Goal: Task Accomplishment & Management: Use online tool/utility

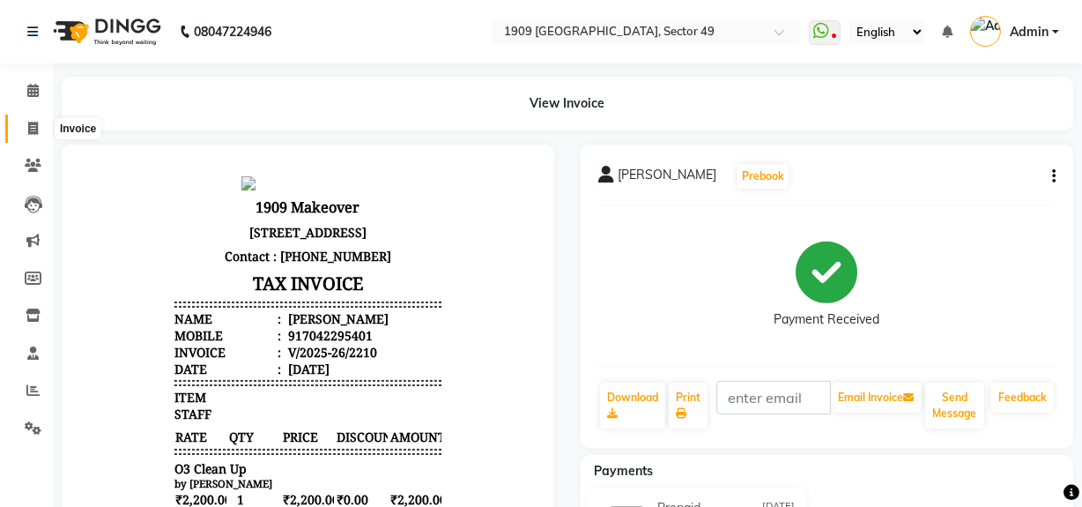
click at [18, 123] on span at bounding box center [33, 129] width 31 height 20
select select "6923"
select select "service"
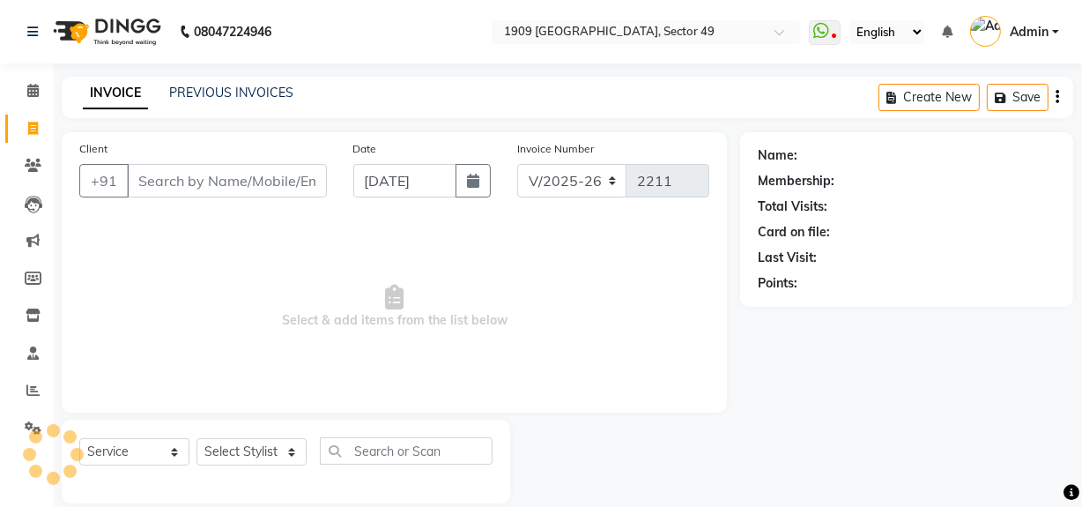
scroll to position [23, 0]
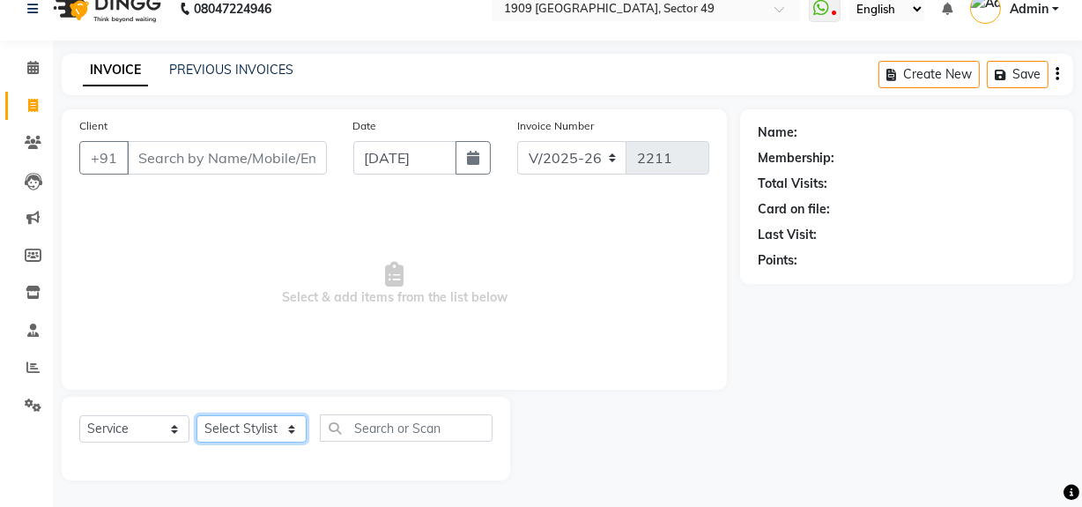
click at [253, 427] on select "Select Stylist [PERSON_NAME] [PERSON_NAME] House Sale Jyoti [PERSON_NAME] [PERS…" at bounding box center [252, 428] width 110 height 27
select select "57114"
click at [197, 415] on select "Select Stylist [PERSON_NAME] [PERSON_NAME] House Sale Jyoti [PERSON_NAME] [PERS…" at bounding box center [252, 428] width 110 height 27
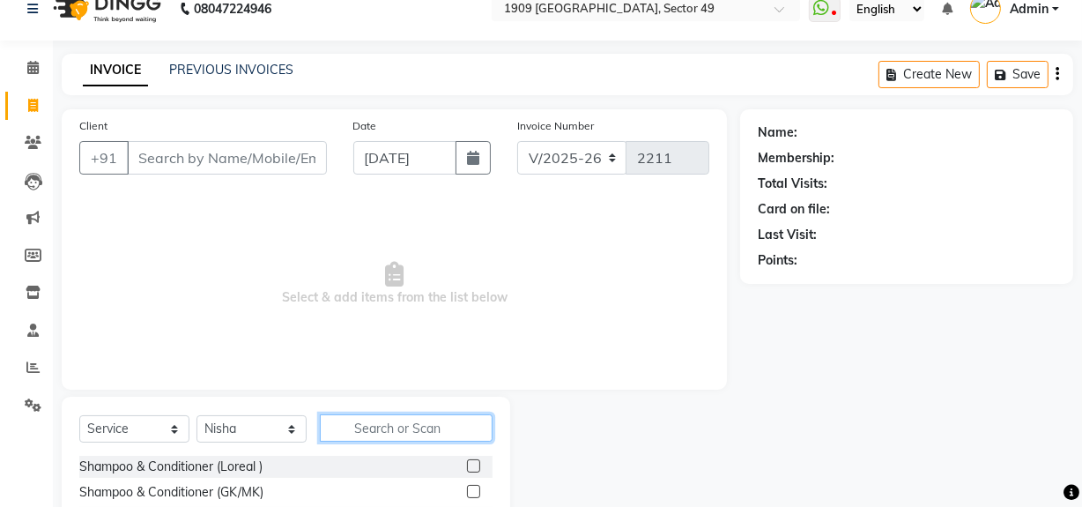
click at [352, 435] on input "text" at bounding box center [406, 427] width 173 height 27
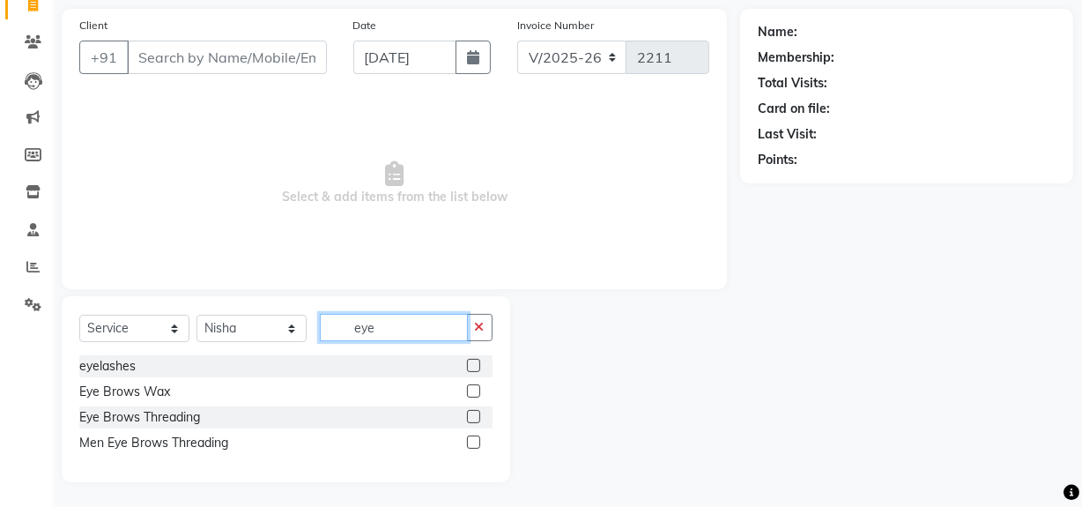
scroll to position [124, 0]
type input "eye"
click at [473, 412] on label at bounding box center [473, 415] width 13 height 13
click at [473, 412] on input "checkbox" at bounding box center [472, 416] width 11 height 11
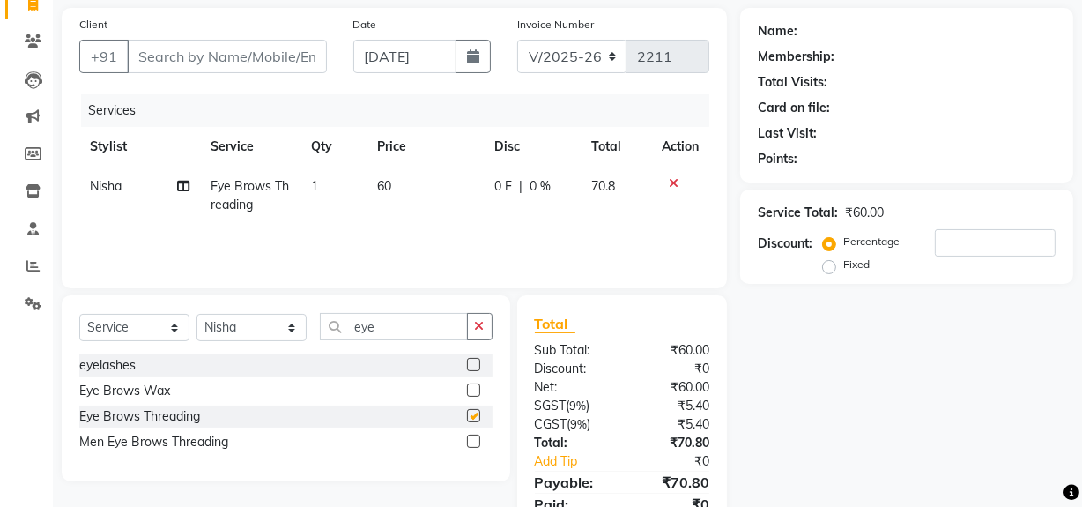
checkbox input "false"
click at [419, 322] on input "eye" at bounding box center [394, 326] width 148 height 27
click at [863, 413] on div "Name: Membership: Total Visits: Card on file: Last Visit: Points: Service Total…" at bounding box center [913, 281] width 346 height 546
click at [330, 184] on td "1" at bounding box center [334, 196] width 67 height 58
select select "57114"
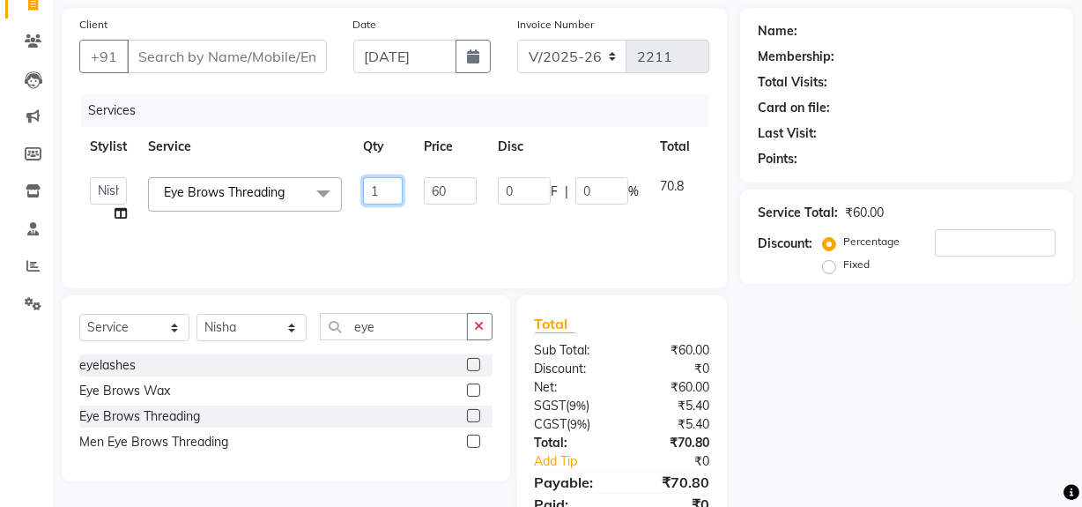
click at [396, 192] on input "1" at bounding box center [383, 190] width 40 height 27
type input "3"
drag, startPoint x: 954, startPoint y: 345, endPoint x: 940, endPoint y: 349, distance: 13.9
click at [950, 345] on div "Name: Membership: Total Visits: Card on file: Last Visit: Points: Service Total…" at bounding box center [913, 281] width 346 height 546
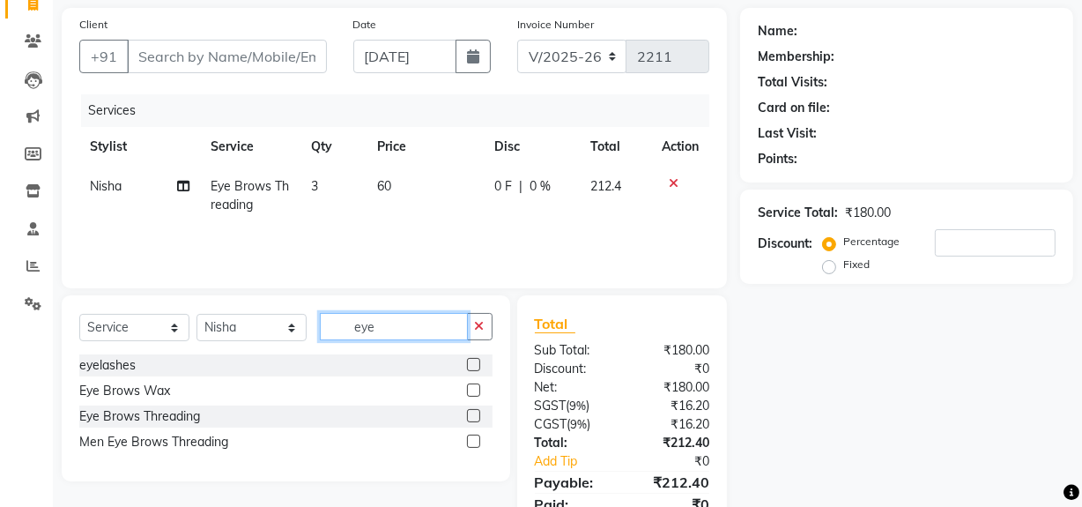
click at [410, 327] on input "eye" at bounding box center [394, 326] width 148 height 27
type input "e"
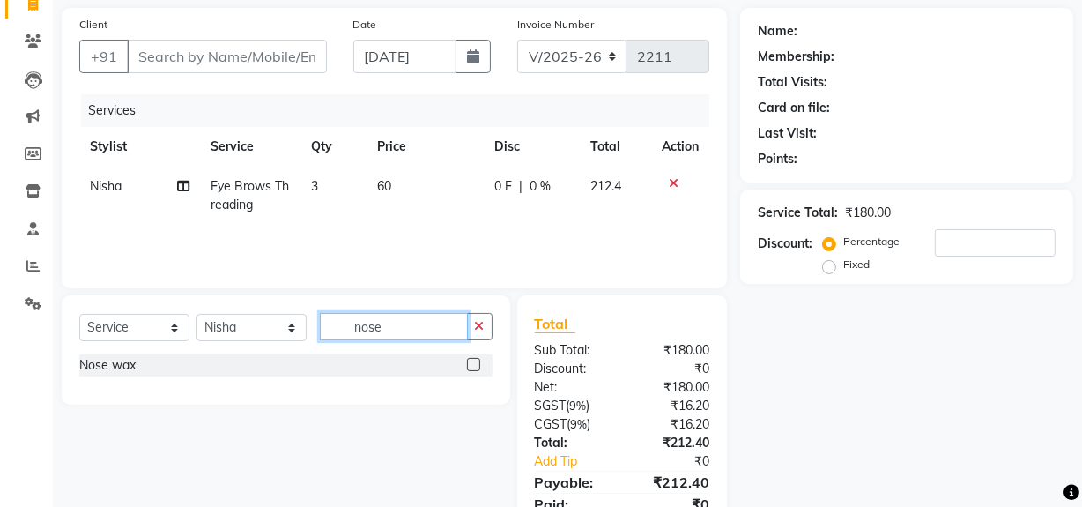
type input "nose"
click at [461, 361] on div "Nose wax" at bounding box center [285, 365] width 413 height 22
click at [467, 362] on label at bounding box center [473, 364] width 13 height 13
click at [467, 362] on input "checkbox" at bounding box center [472, 365] width 11 height 11
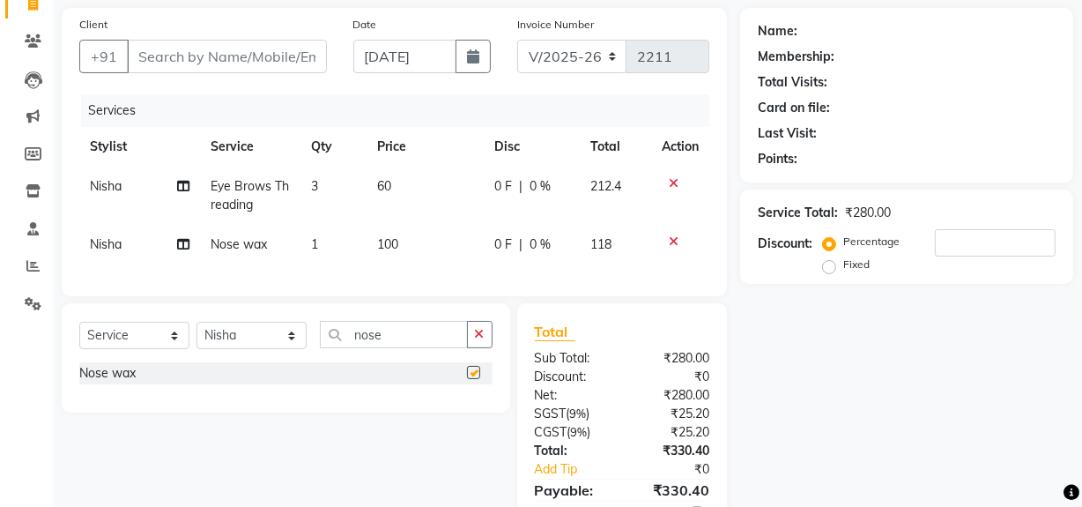
checkbox input "false"
click at [333, 237] on td "1" at bounding box center [334, 245] width 67 height 40
select select "57114"
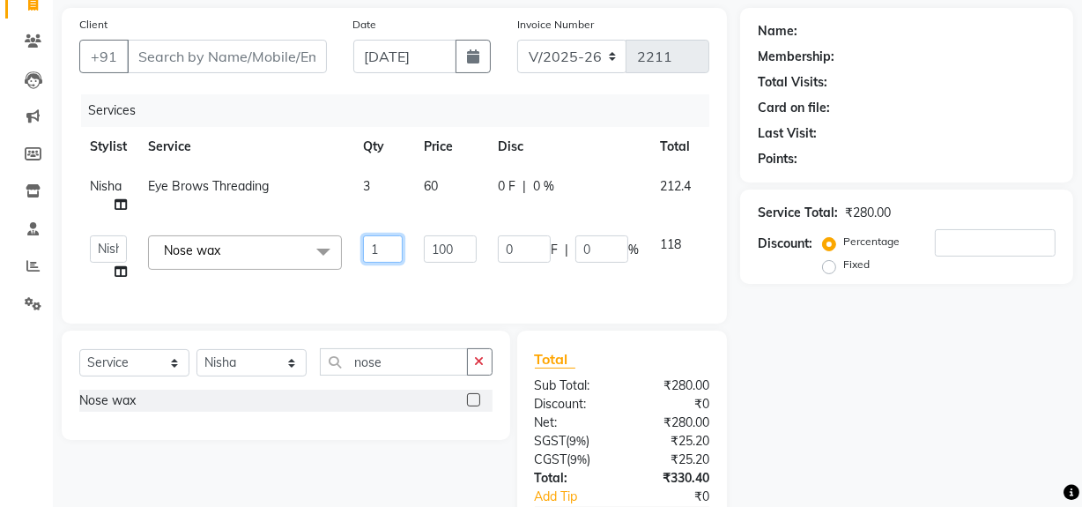
click at [386, 247] on input "1" at bounding box center [383, 248] width 40 height 27
type input "2"
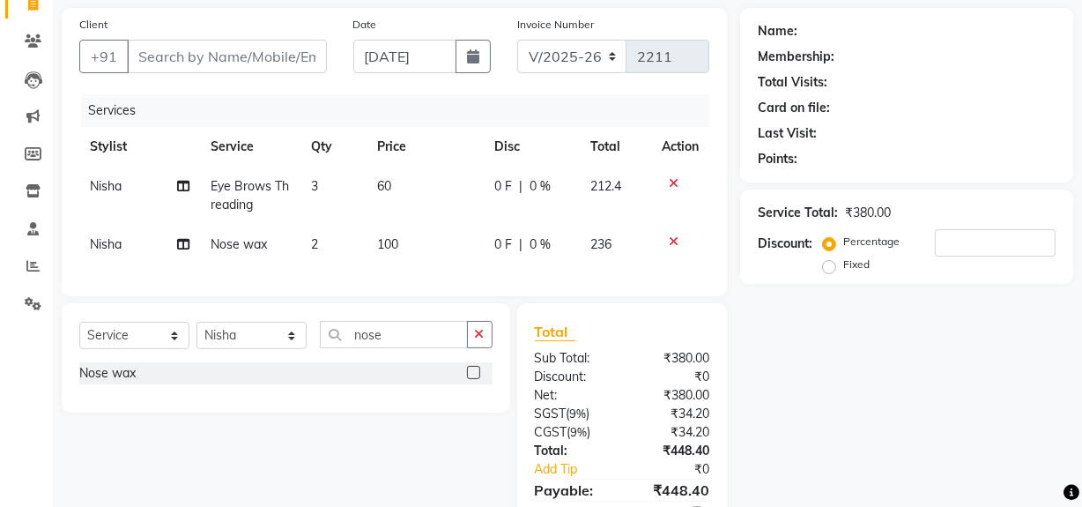
click at [849, 346] on div "Name: Membership: Total Visits: Card on file: Last Visit: Points: Service Total…" at bounding box center [913, 285] width 346 height 554
click at [208, 59] on input "Client" at bounding box center [227, 56] width 200 height 33
click at [31, 313] on link "Settings" at bounding box center [26, 304] width 42 height 29
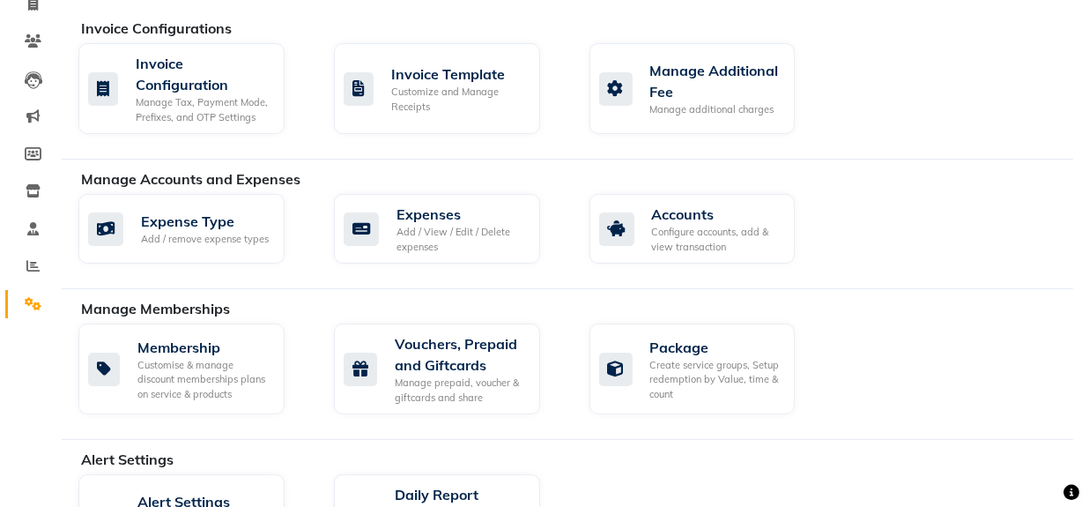
scroll to position [93, 0]
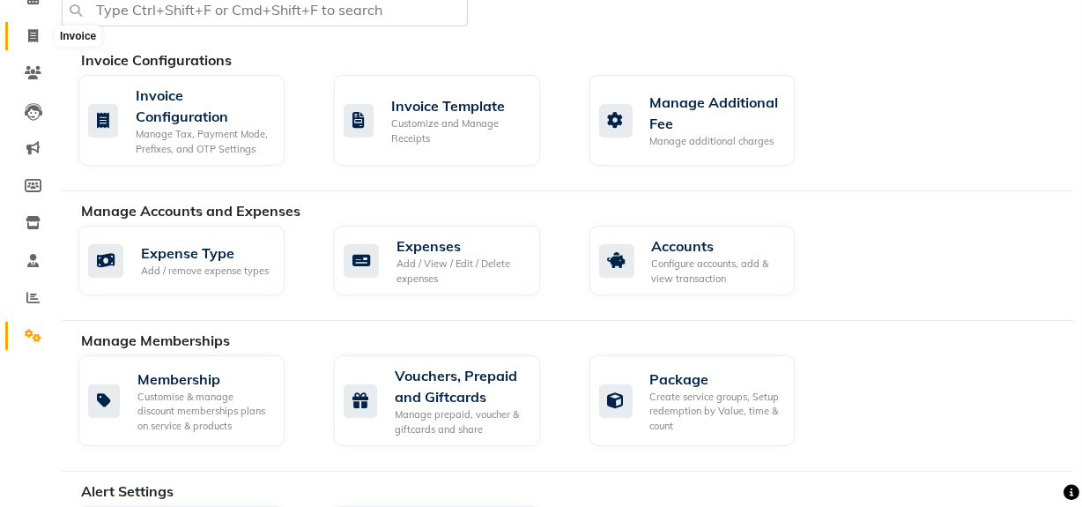
click at [41, 36] on span at bounding box center [33, 36] width 31 height 20
select select "6923"
select select "service"
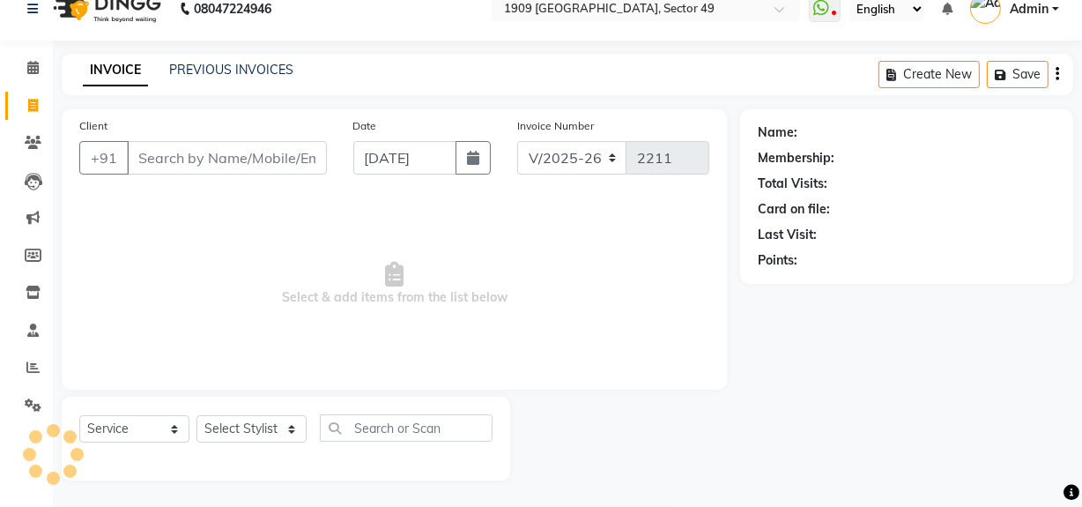
scroll to position [23, 0]
click at [207, 172] on input "Client" at bounding box center [227, 157] width 200 height 33
